Goal: Task Accomplishment & Management: Complete application form

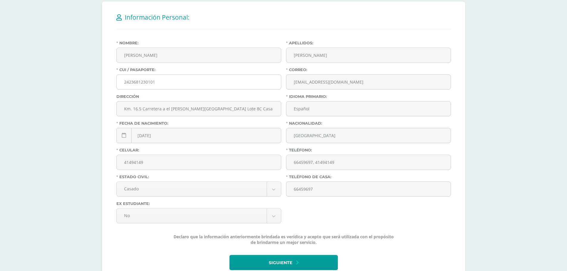
scroll to position [149, 0]
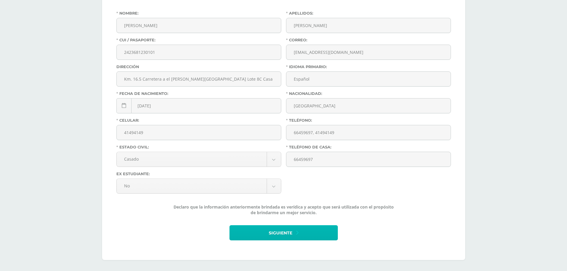
click at [278, 228] on span "Siguiente" at bounding box center [281, 233] width 24 height 15
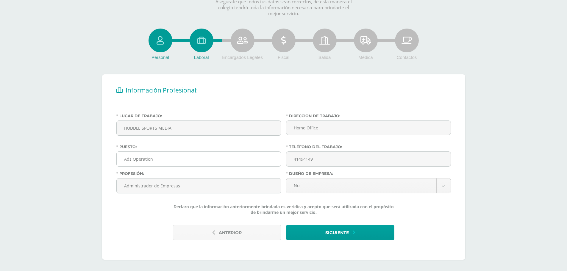
scroll to position [47, 0]
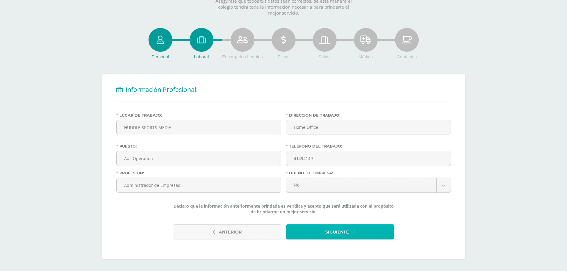
click at [311, 228] on button "Siguiente" at bounding box center [340, 231] width 108 height 15
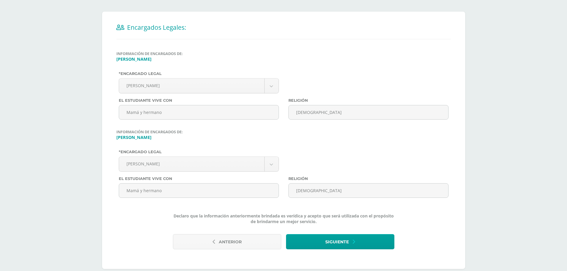
scroll to position [119, 0]
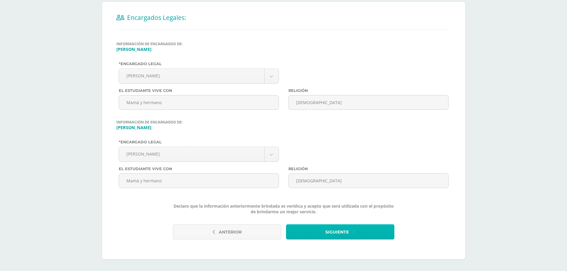
click at [340, 228] on span "Siguiente" at bounding box center [337, 232] width 24 height 15
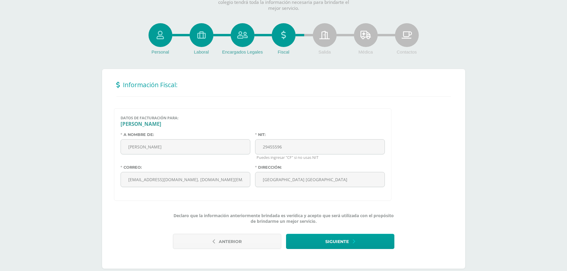
scroll to position [61, 0]
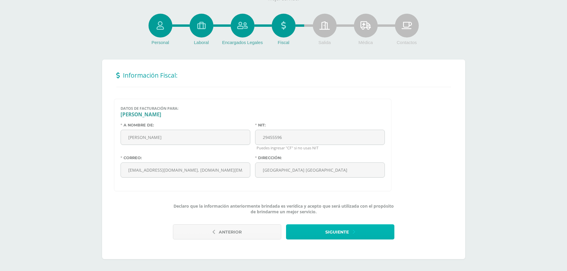
click at [311, 231] on button "Siguiente" at bounding box center [340, 231] width 108 height 15
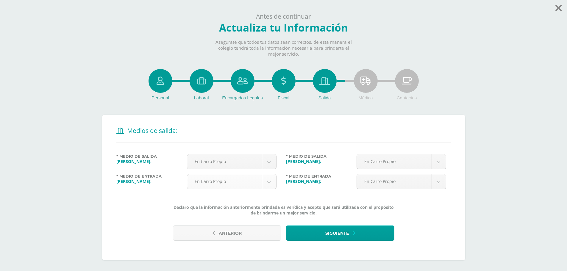
scroll to position [7, 0]
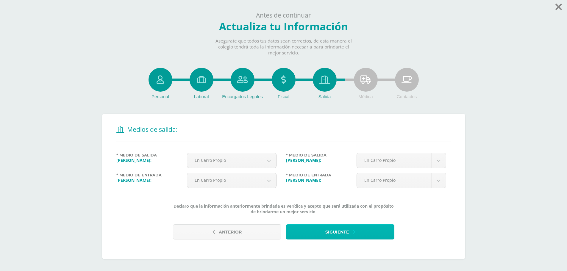
click at [311, 226] on button "Siguiente" at bounding box center [340, 231] width 108 height 15
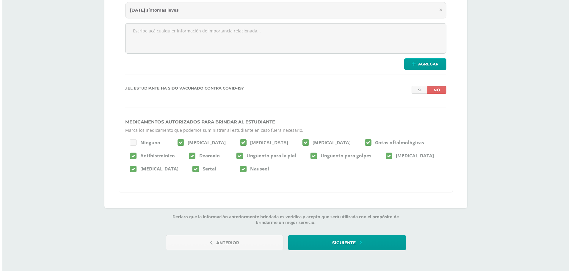
scroll to position [1472, 0]
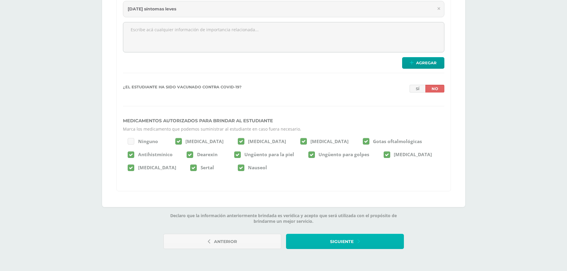
click at [328, 241] on button "Siguiente" at bounding box center [345, 241] width 118 height 15
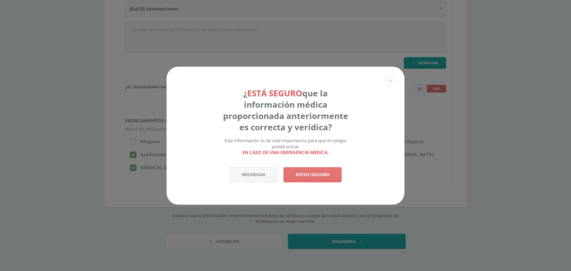
click at [305, 174] on link "Estoy seguro" at bounding box center [313, 174] width 58 height 15
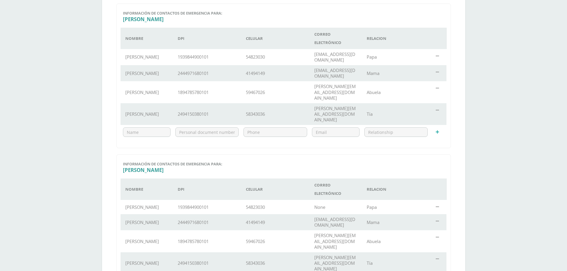
scroll to position [261, 0]
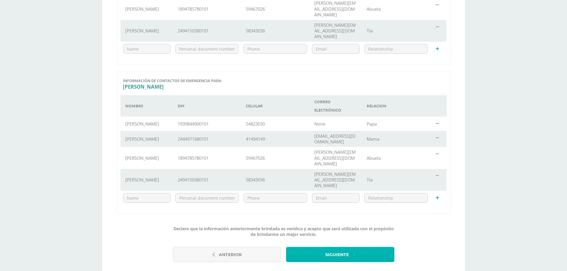
click at [329, 248] on span "Siguiente" at bounding box center [337, 255] width 24 height 15
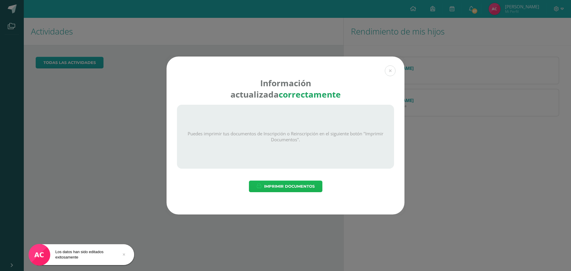
click at [286, 189] on span "Imprimir Documentos" at bounding box center [289, 186] width 51 height 11
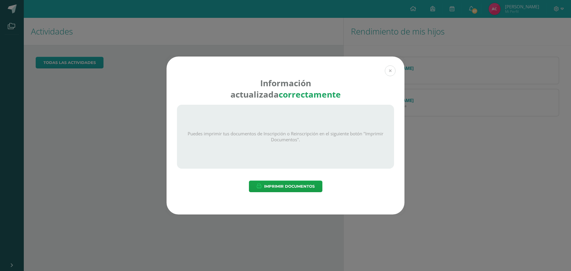
click at [392, 68] on button at bounding box center [390, 70] width 11 height 11
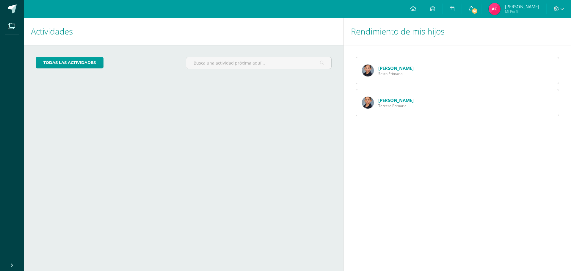
click at [478, 10] on span "67" at bounding box center [475, 11] width 7 height 7
